Goal: Check status: Check status

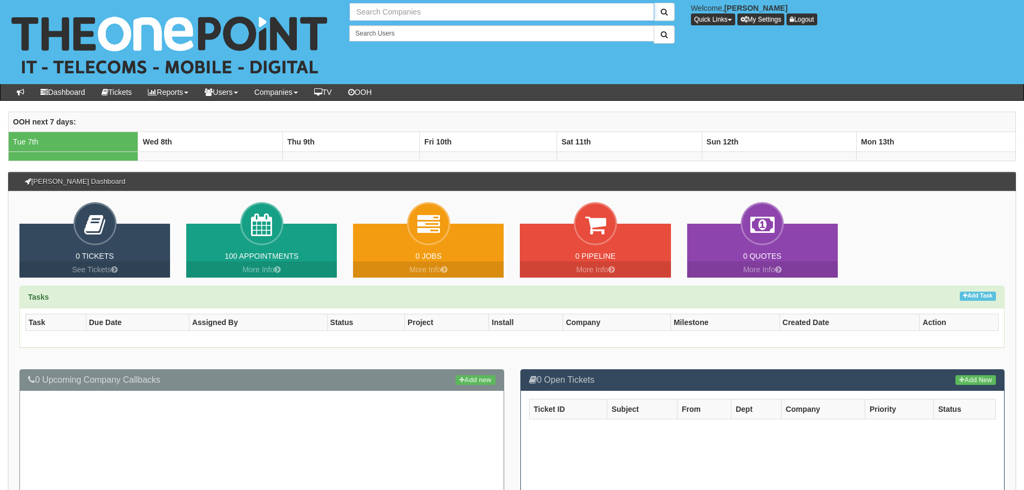
click at [442, 16] on input "text" at bounding box center [501, 12] width 304 height 18
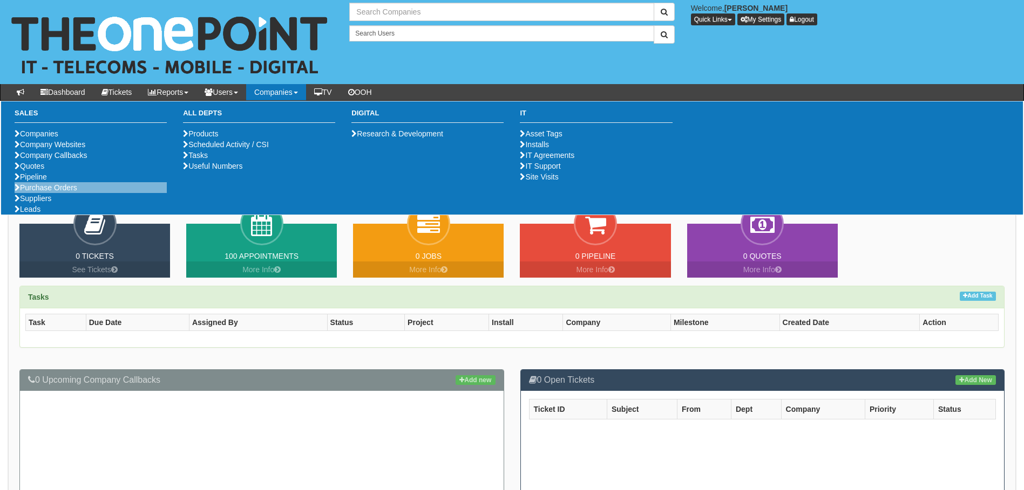
type input "Search Companies"
click at [90, 193] on li "Purchase Orders" at bounding box center [91, 187] width 152 height 11
click at [21, 192] on link "Purchase Orders" at bounding box center [46, 187] width 63 height 9
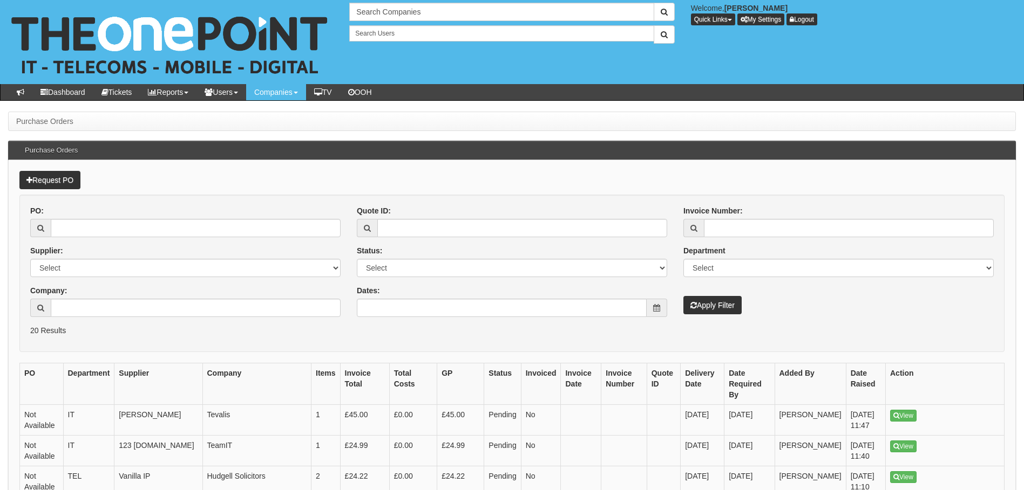
click at [121, 218] on div "PO:" at bounding box center [185, 222] width 310 height 32
click at [126, 230] on input "PO:" at bounding box center [196, 228] width 290 height 18
type input "19732"
click at [683, 296] on button "Apply Filter" at bounding box center [712, 305] width 58 height 18
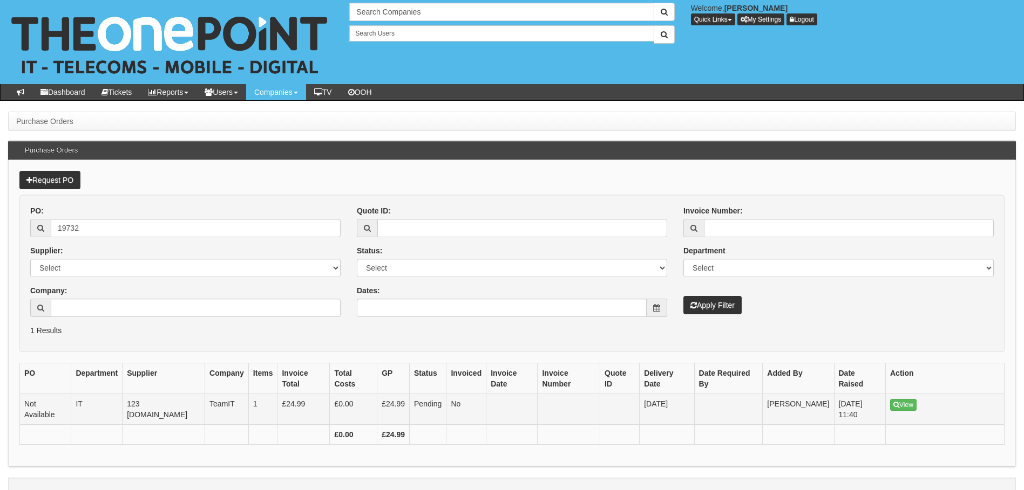
click at [410, 401] on td "Pending" at bounding box center [428, 409] width 37 height 31
click at [892, 399] on link "View" at bounding box center [903, 405] width 26 height 12
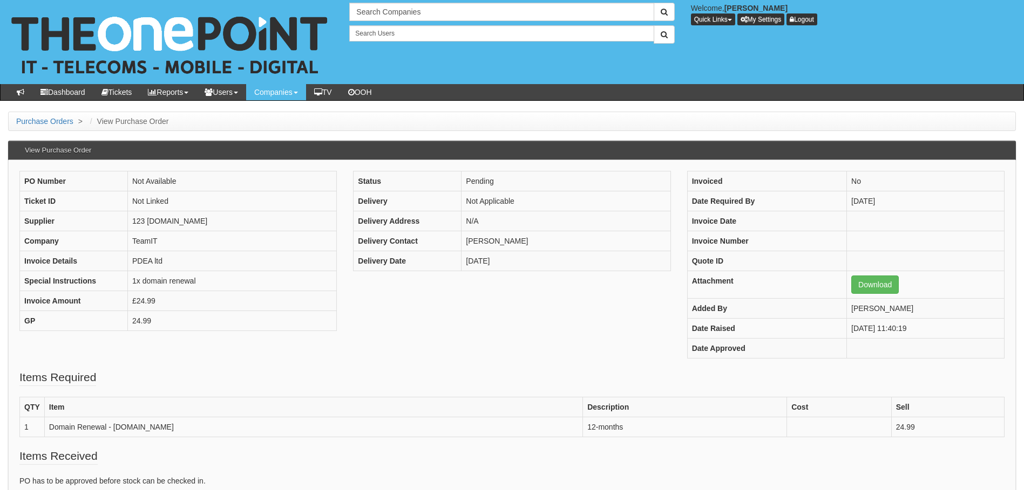
drag, startPoint x: 435, startPoint y: 302, endPoint x: 429, endPoint y: 303, distance: 6.0
click at [435, 302] on div "PO Number Not Available Ticket ID Not Linked Supplier 123 REG.co.uk Company Tea…" at bounding box center [511, 270] width 1001 height 199
click at [574, 318] on div "PO Number Not Available Ticket ID Not Linked Supplier 123 REG.co.uk Company Tea…" at bounding box center [511, 270] width 1001 height 199
click at [494, 398] on th "Item" at bounding box center [313, 408] width 538 height 20
click at [486, 377] on fieldset "Items Required QTY Item Description Cost Sell 1 Domain Renewal - pdea.biz 12-mo…" at bounding box center [511, 409] width 985 height 79
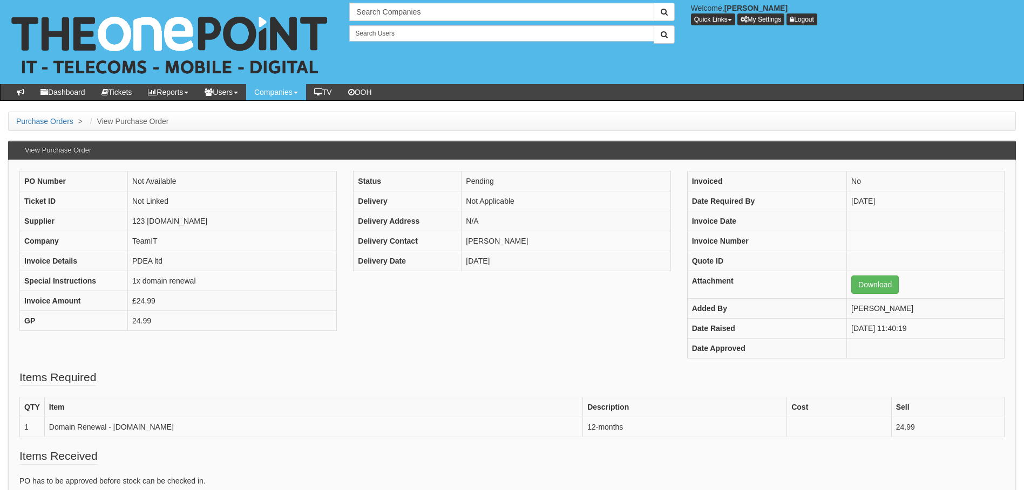
click at [486, 377] on fieldset "Items Required QTY Item Description Cost Sell 1 Domain Renewal - pdea.biz 12-mo…" at bounding box center [511, 409] width 985 height 79
click at [432, 353] on div "PO Number Not Available Ticket ID Not Linked Supplier 123 REG.co.uk Company Tea…" at bounding box center [511, 270] width 1001 height 199
click at [433, 328] on div "PO Number Not Available Ticket ID Not Linked Supplier 123 REG.co.uk Company Tea…" at bounding box center [511, 270] width 1001 height 199
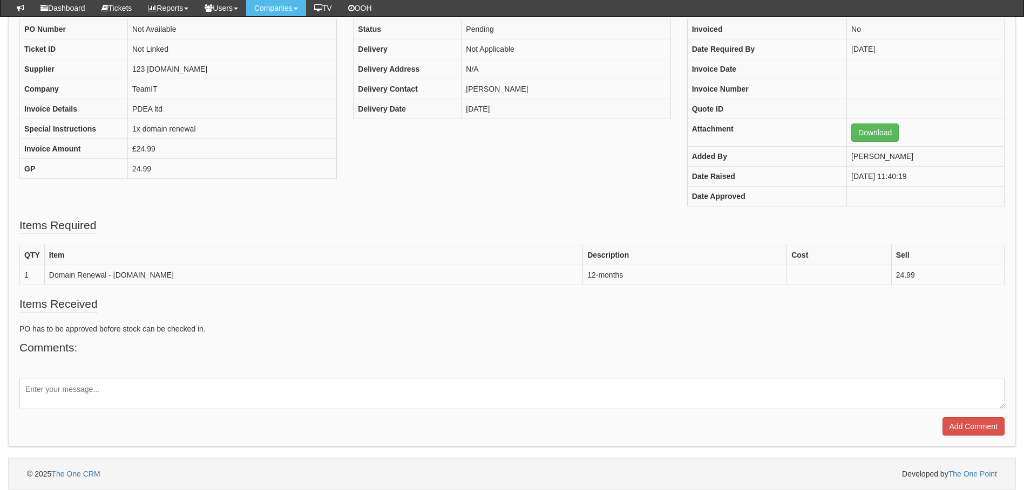
click at [569, 215] on div "PO Number Not Available Ticket ID Not Linked Supplier 123 REG.co.uk Company Tea…" at bounding box center [511, 118] width 1001 height 199
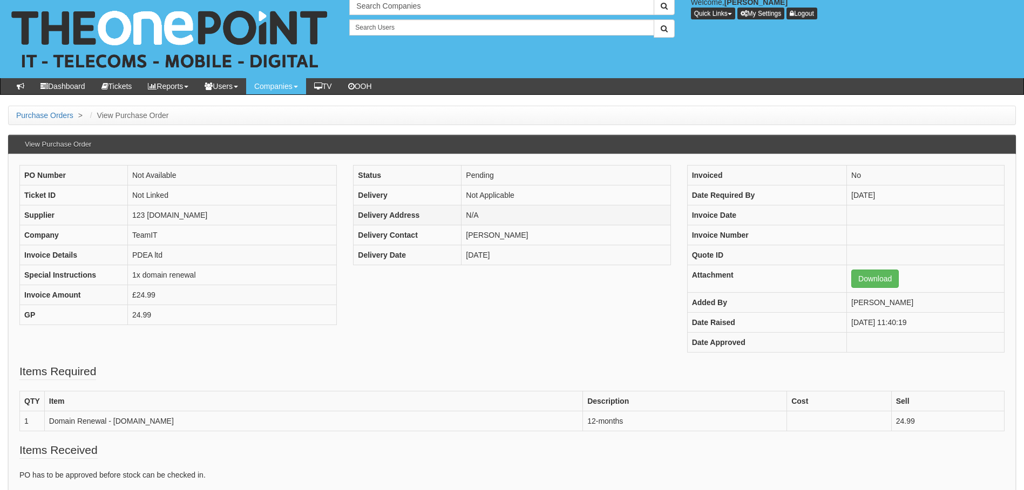
scroll to position [0, 0]
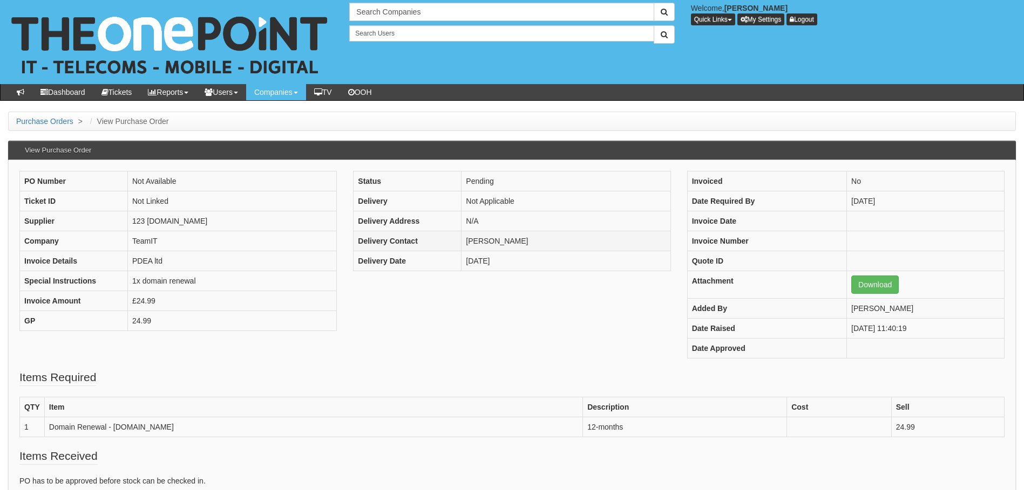
click at [547, 244] on td "[PERSON_NAME]" at bounding box center [565, 241] width 209 height 20
